Goal: Information Seeking & Learning: Learn about a topic

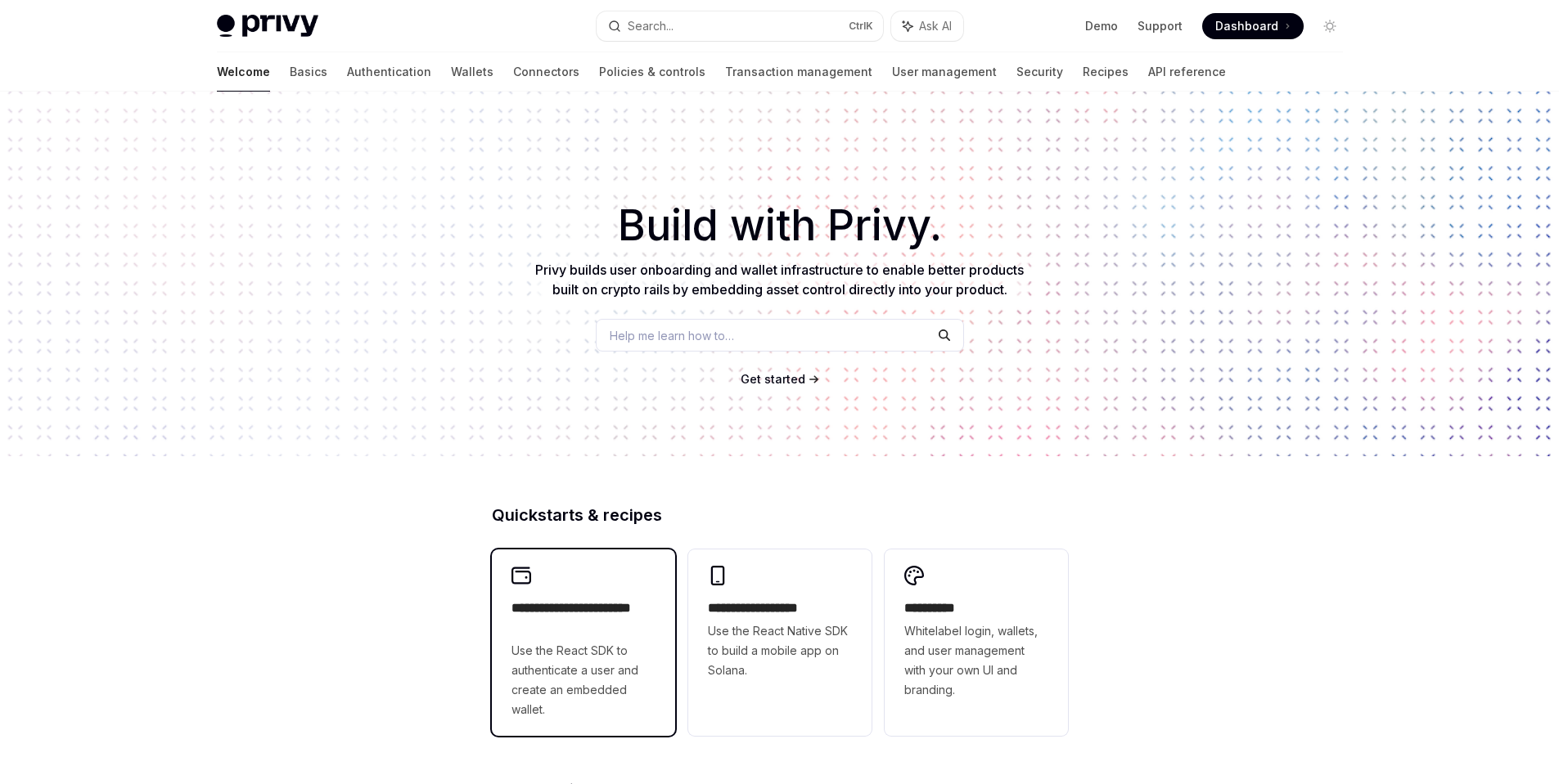
click at [562, 661] on span "Use the React SDK to authenticate a user and create an embedded wallet." at bounding box center [583, 681] width 144 height 79
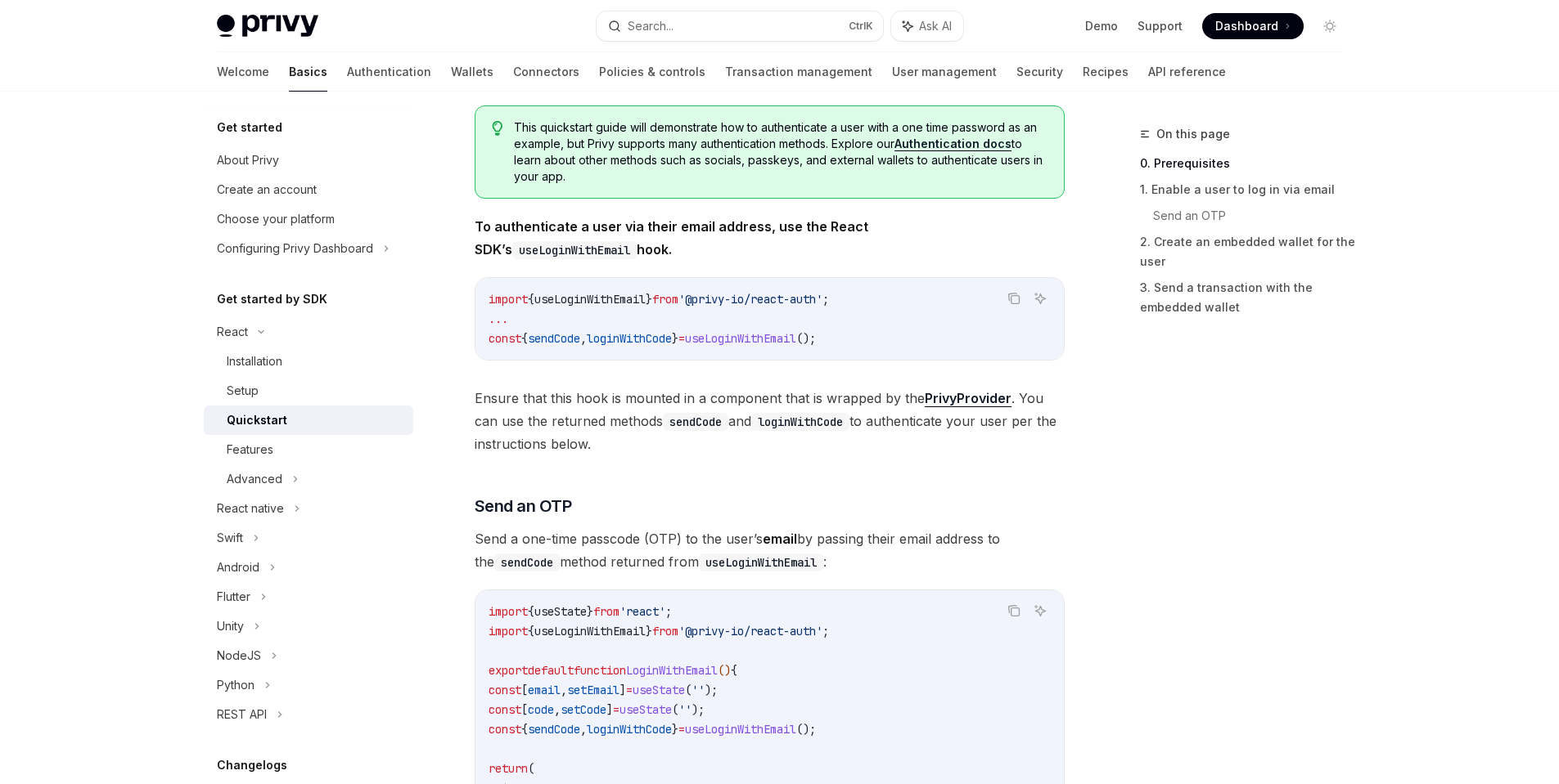
scroll to position [295, 0]
click at [303, 368] on div "Installation" at bounding box center [316, 362] width 177 height 20
type textarea "*"
